Goal: Information Seeking & Learning: Learn about a topic

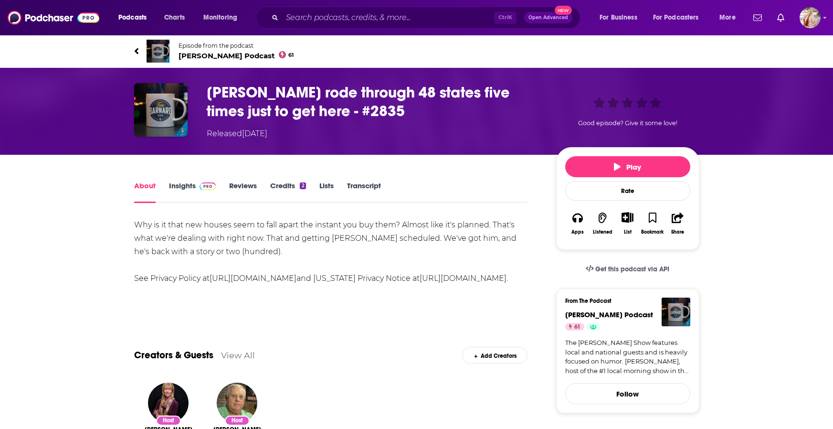
click at [357, 188] on link "Transcript" at bounding box center [364, 192] width 34 height 22
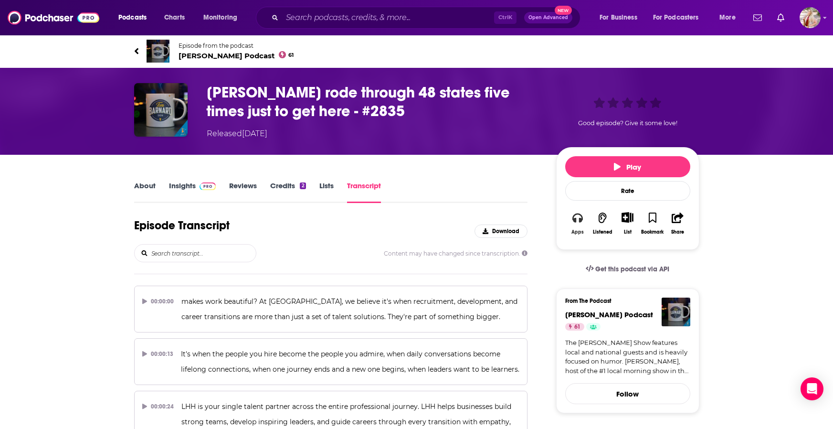
click at [577, 221] on icon "button" at bounding box center [577, 217] width 10 height 10
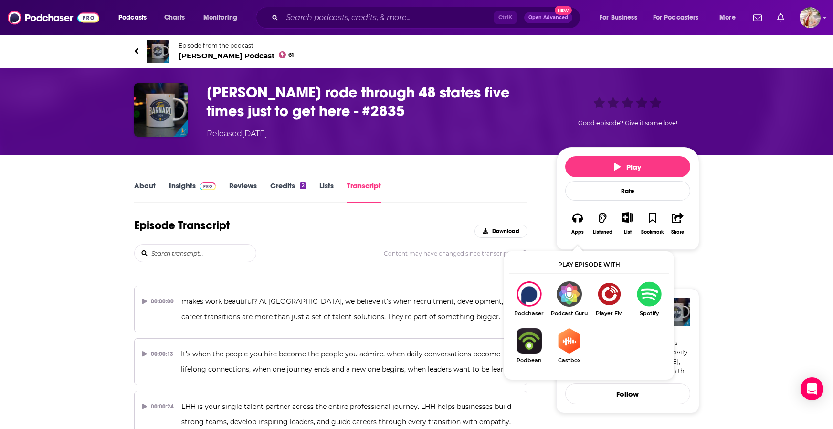
click at [642, 291] on img "Show Listen On dropdown" at bounding box center [649, 293] width 40 height 25
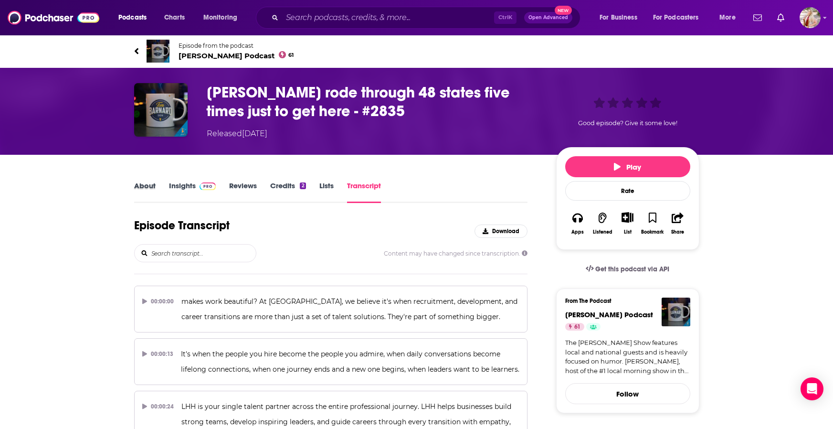
click at [165, 188] on div "About" at bounding box center [151, 192] width 35 height 22
click at [178, 185] on link "Insights" at bounding box center [192, 192] width 47 height 22
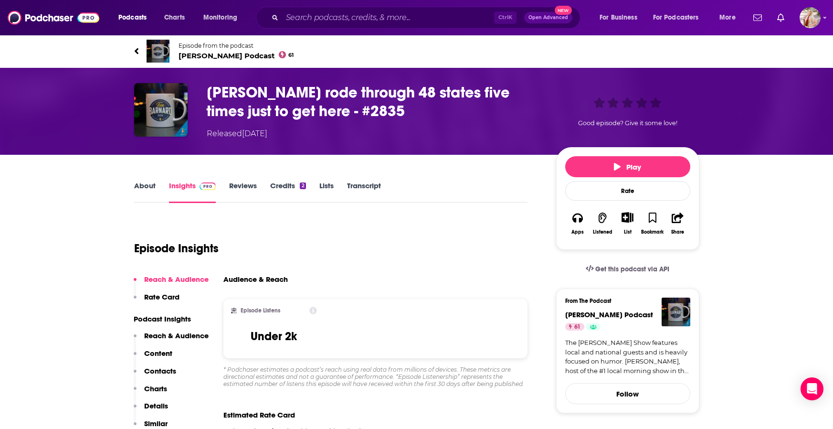
drag, startPoint x: 360, startPoint y: 176, endPoint x: 361, endPoint y: 180, distance: 4.8
drag, startPoint x: 362, startPoint y: 184, endPoint x: 482, endPoint y: 165, distance: 122.2
click at [362, 184] on link "Transcript" at bounding box center [364, 192] width 34 height 22
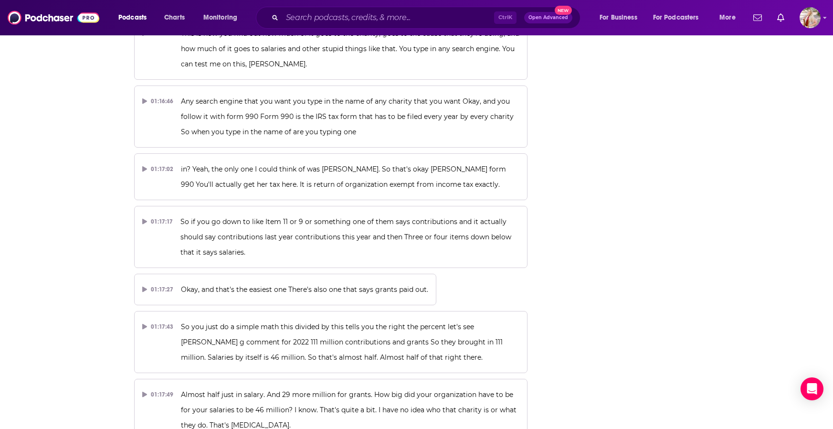
scroll to position [20967, 0]
